Goal: Task Accomplishment & Management: Manage account settings

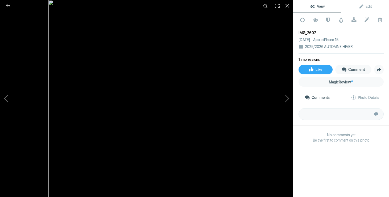
scroll to position [4437, 0]
click at [286, 7] on div at bounding box center [288, 6] width 12 height 12
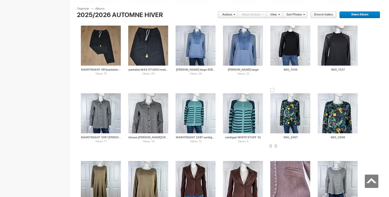
drag, startPoint x: 300, startPoint y: 138, endPoint x: 274, endPoint y: 137, distance: 25.8
click at [274, 137] on input "IMG_2607" at bounding box center [290, 137] width 40 height 5
drag, startPoint x: 287, startPoint y: 137, endPoint x: 265, endPoint y: 135, distance: 23.0
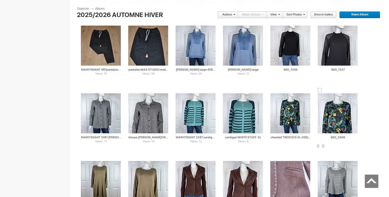
type input "chandail TRESCICS XL 20$(comm neuf)"
drag, startPoint x: 348, startPoint y: 137, endPoint x: 298, endPoint y: 136, distance: 50.8
paste input "chandail TRESCICS XL"
click at [273, 88] on div at bounding box center [272, 90] width 4 height 4
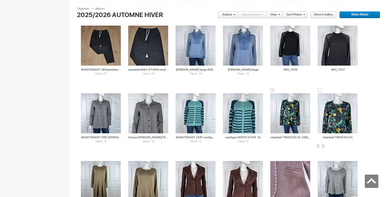
click at [321, 90] on div at bounding box center [320, 90] width 4 height 4
type input "chandail TRESCICS XL"
click at [233, 13] on span at bounding box center [233, 14] width 3 height 3
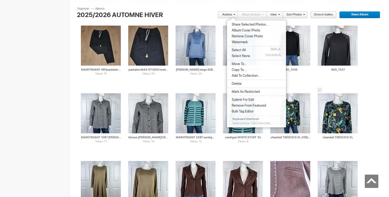
click at [243, 65] on span "Move To..." at bounding box center [238, 64] width 17 height 4
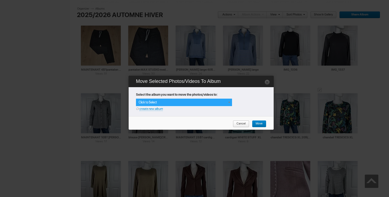
click at [228, 101] on span at bounding box center [229, 102] width 4 height 4
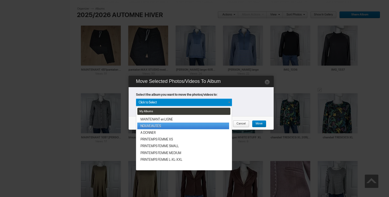
click at [180, 126] on link "NOUVEAUTÉS" at bounding box center [183, 125] width 92 height 7
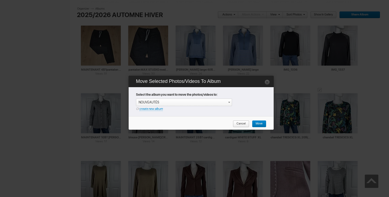
click at [257, 122] on span "Move" at bounding box center [257, 123] width 11 height 7
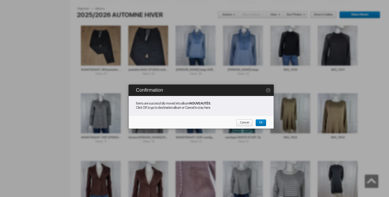
click at [245, 121] on span "Cancel" at bounding box center [242, 122] width 13 height 7
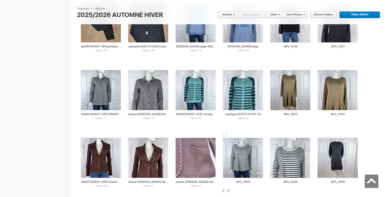
scroll to position [4478, 0]
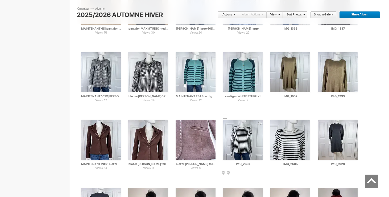
drag, startPoint x: 252, startPoint y: 163, endPoint x: 224, endPoint y: 162, distance: 28.2
click at [224, 162] on input "IMG_2604" at bounding box center [243, 163] width 40 height 5
drag, startPoint x: 239, startPoint y: 164, endPoint x: 207, endPoint y: 164, distance: 32.2
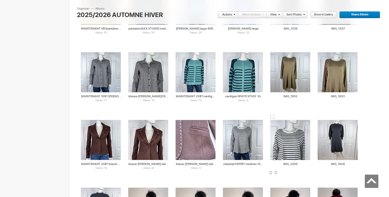
type input "chandail ESPRIT medium 15$(comme neuf)"
drag, startPoint x: 301, startPoint y: 164, endPoint x: 272, endPoint y: 164, distance: 29.5
click at [272, 164] on input "IMG_2605" at bounding box center [290, 163] width 40 height 5
paste input "chandail ESPRIT medium"
click at [227, 115] on div at bounding box center [225, 116] width 4 height 4
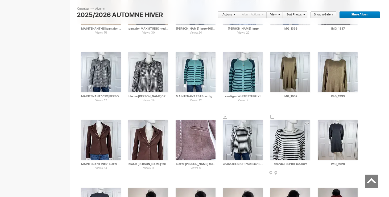
click at [272, 115] on div at bounding box center [272, 116] width 4 height 4
type input "chandail ESPRIT medium"
click at [232, 15] on link "Actions" at bounding box center [227, 14] width 18 height 7
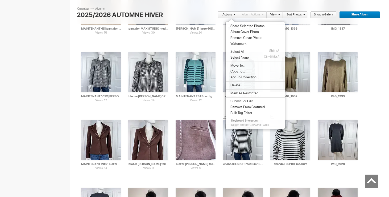
click at [235, 65] on span "Move To..." at bounding box center [237, 65] width 17 height 4
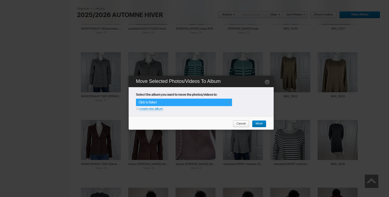
click at [227, 102] on span at bounding box center [229, 102] width 4 height 4
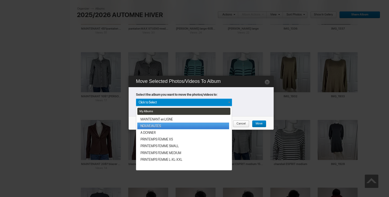
click at [169, 125] on link "NOUVEAUTÉS" at bounding box center [183, 125] width 92 height 7
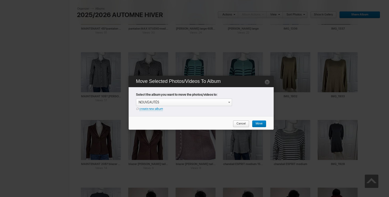
click at [260, 122] on span "Move" at bounding box center [257, 123] width 11 height 7
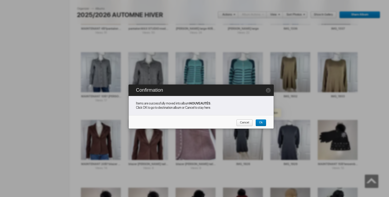
click at [248, 121] on span "Cancel" at bounding box center [242, 122] width 13 height 7
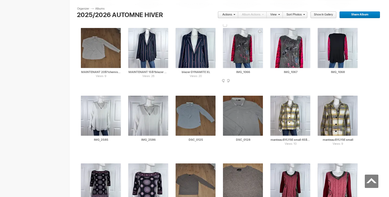
scroll to position [4784, 0]
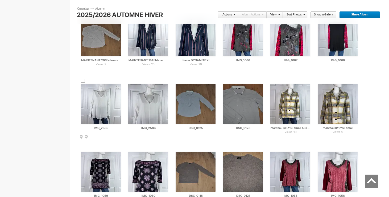
click at [107, 101] on img at bounding box center [101, 104] width 40 height 40
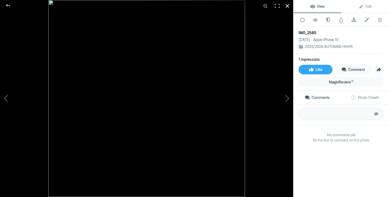
click at [288, 8] on div at bounding box center [288, 6] width 12 height 12
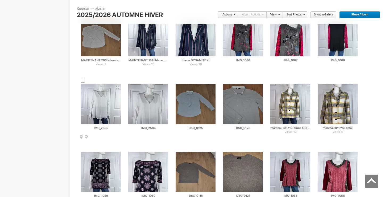
drag, startPoint x: 109, startPoint y: 129, endPoint x: 71, endPoint y: 128, distance: 38.1
click at [114, 127] on input "blouse [PERSON_NAME] small 15$(comme mneuf)" at bounding box center [101, 127] width 40 height 5
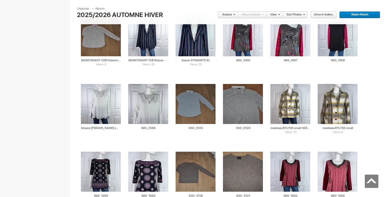
drag, startPoint x: 97, startPoint y: 128, endPoint x: 73, endPoint y: 128, distance: 24.2
type input "blouse [PERSON_NAME] small 15$(comme neuf)"
drag, startPoint x: 162, startPoint y: 128, endPoint x: 100, endPoint y: 128, distance: 62.0
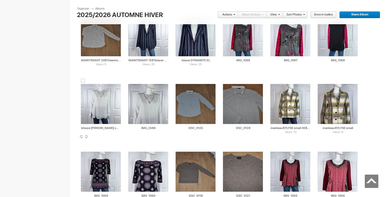
paste input "blouse [PERSON_NAME]"
click at [84, 81] on div at bounding box center [83, 81] width 4 height 4
click at [132, 80] on div at bounding box center [130, 81] width 4 height 4
type input "blouse [PERSON_NAME]"
click at [225, 14] on link "Actions" at bounding box center [227, 14] width 18 height 7
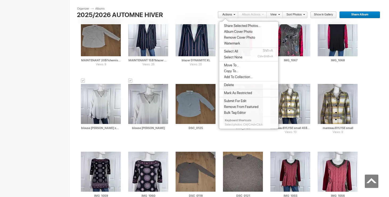
click at [230, 64] on span "Move To..." at bounding box center [231, 65] width 17 height 4
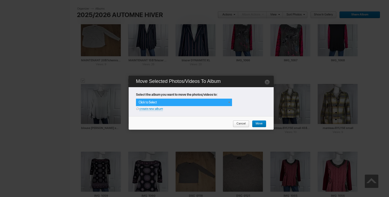
click at [224, 100] on div "Click to Select" at bounding box center [184, 101] width 96 height 7
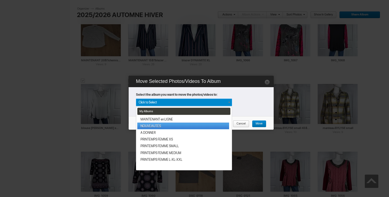
click at [175, 125] on link "NOUVEAUTÉS" at bounding box center [183, 125] width 92 height 7
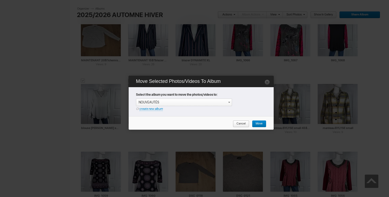
click at [262, 122] on span "Move" at bounding box center [257, 123] width 11 height 7
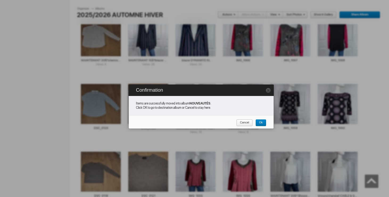
click at [249, 123] on link "Cancel" at bounding box center [244, 122] width 17 height 7
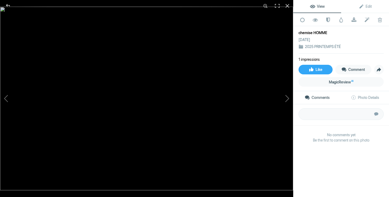
scroll to position [477, 0]
click at [287, 6] on div at bounding box center [288, 6] width 12 height 12
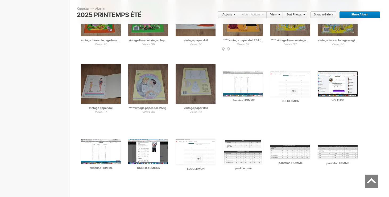
scroll to position [0, 0]
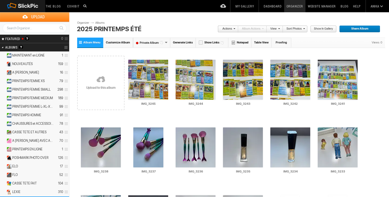
click at [270, 5] on link "Dashboard" at bounding box center [272, 6] width 23 height 12
